Goal: Find specific page/section: Find specific page/section

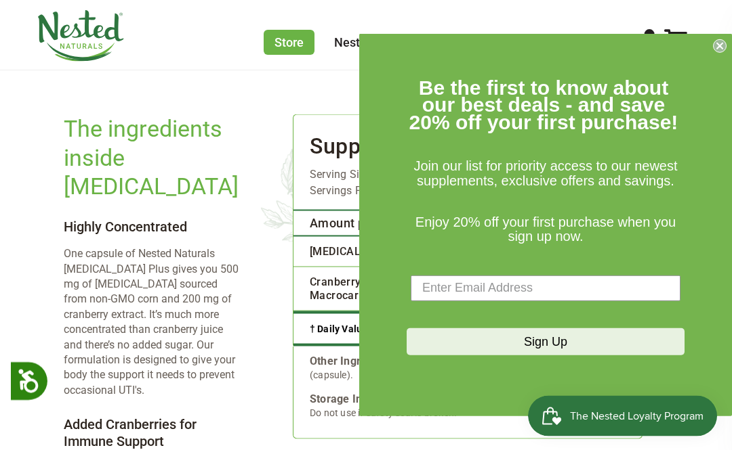
scroll to position [1830, 0]
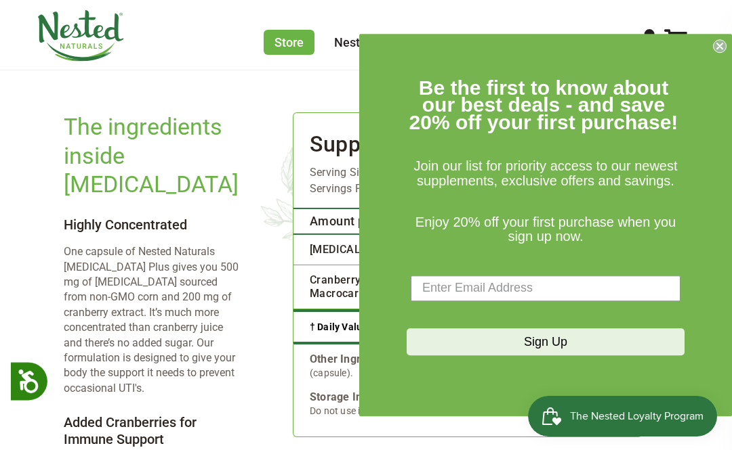
click at [724, 52] on circle "Close dialog" at bounding box center [719, 45] width 13 height 13
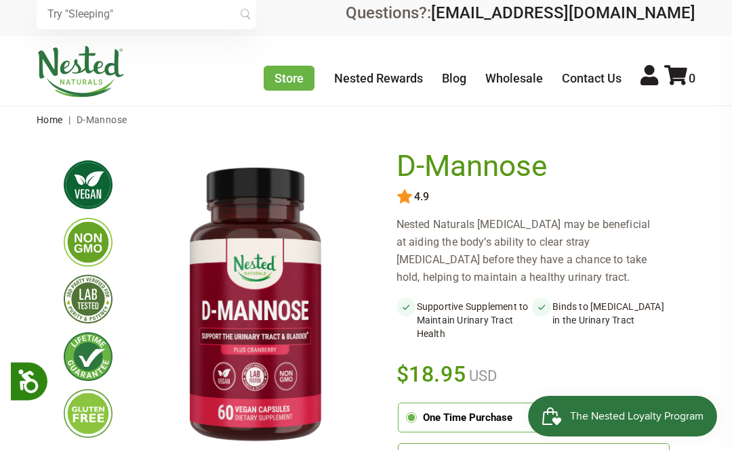
scroll to position [0, 0]
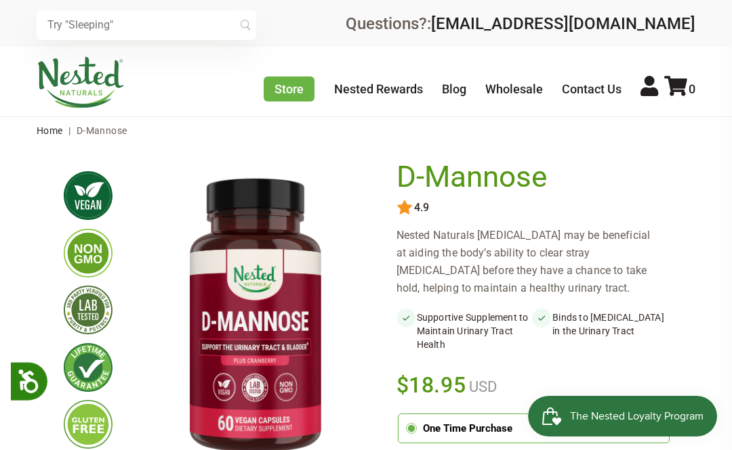
click at [591, 87] on link "Contact Us" at bounding box center [592, 89] width 60 height 14
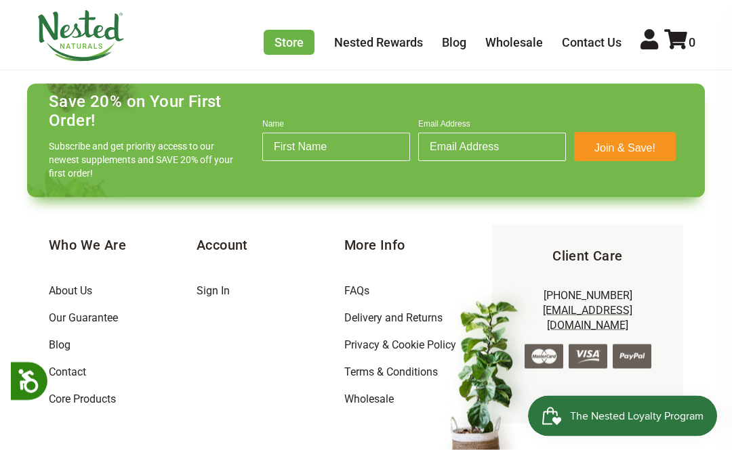
scroll to position [1130, 0]
click at [58, 295] on link "About Us" at bounding box center [70, 291] width 43 height 13
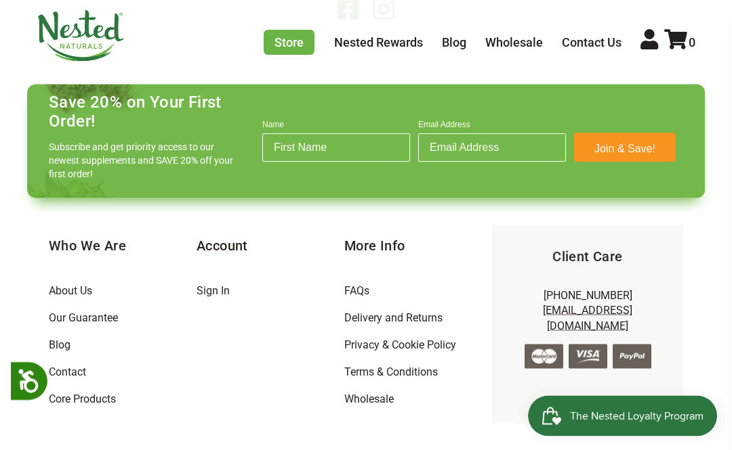
scroll to position [2185, 0]
click at [353, 289] on link "FAQs" at bounding box center [356, 291] width 25 height 13
